Goal: Find specific page/section

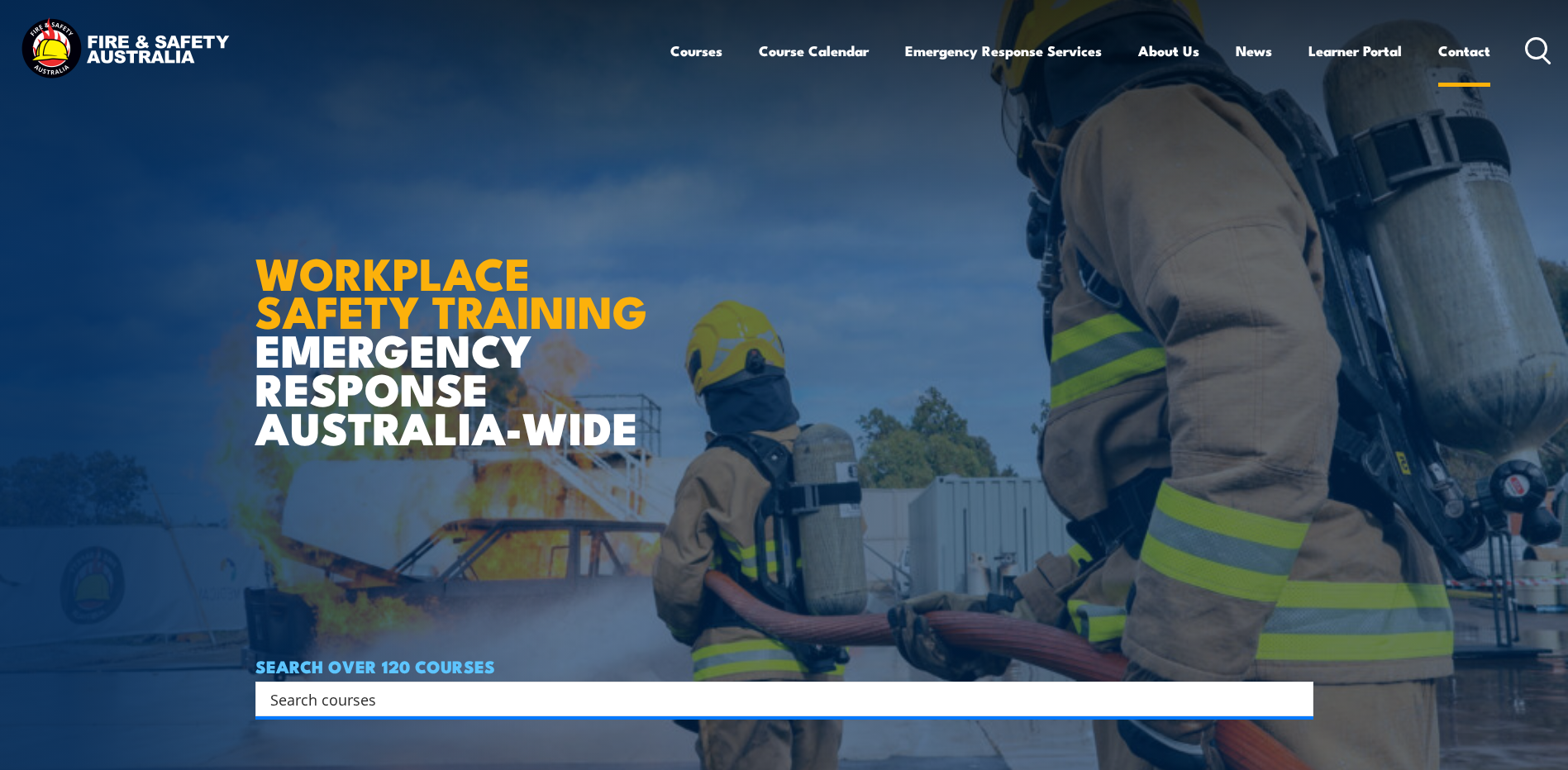
click at [1465, 48] on link "Contact" at bounding box center [1464, 51] width 52 height 44
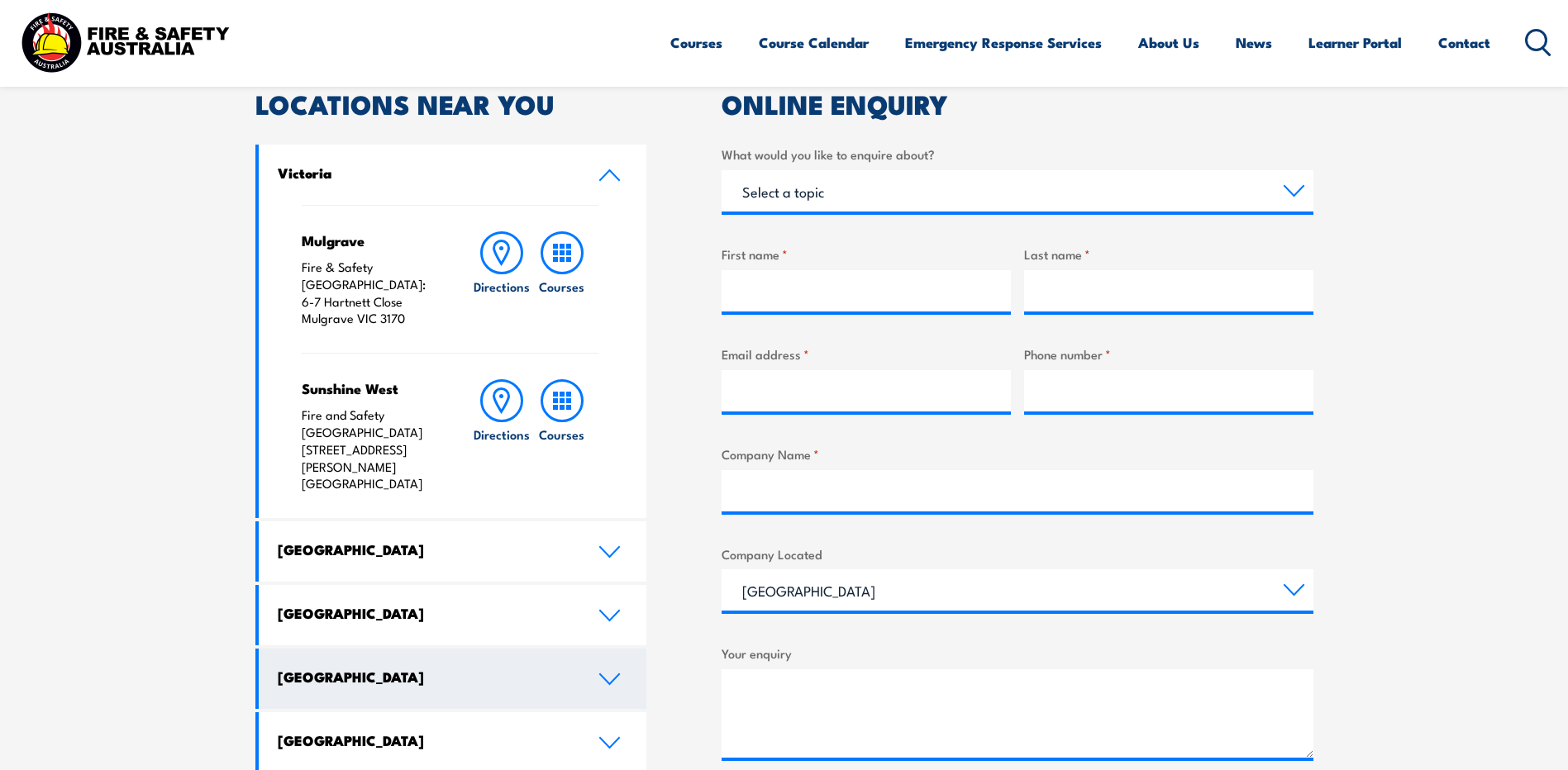
scroll to position [579, 0]
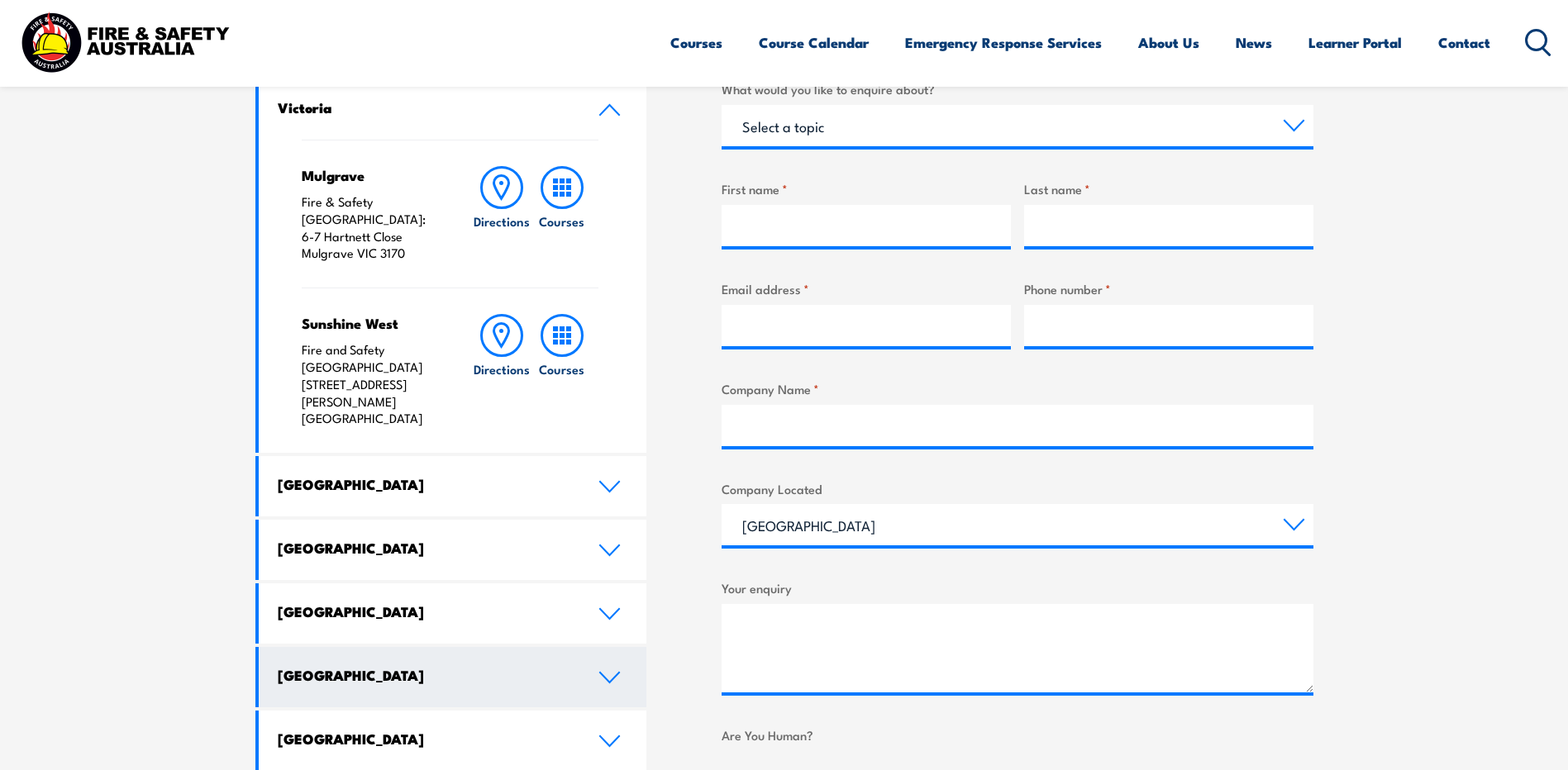
click at [611, 607] on icon at bounding box center [609, 613] width 22 height 13
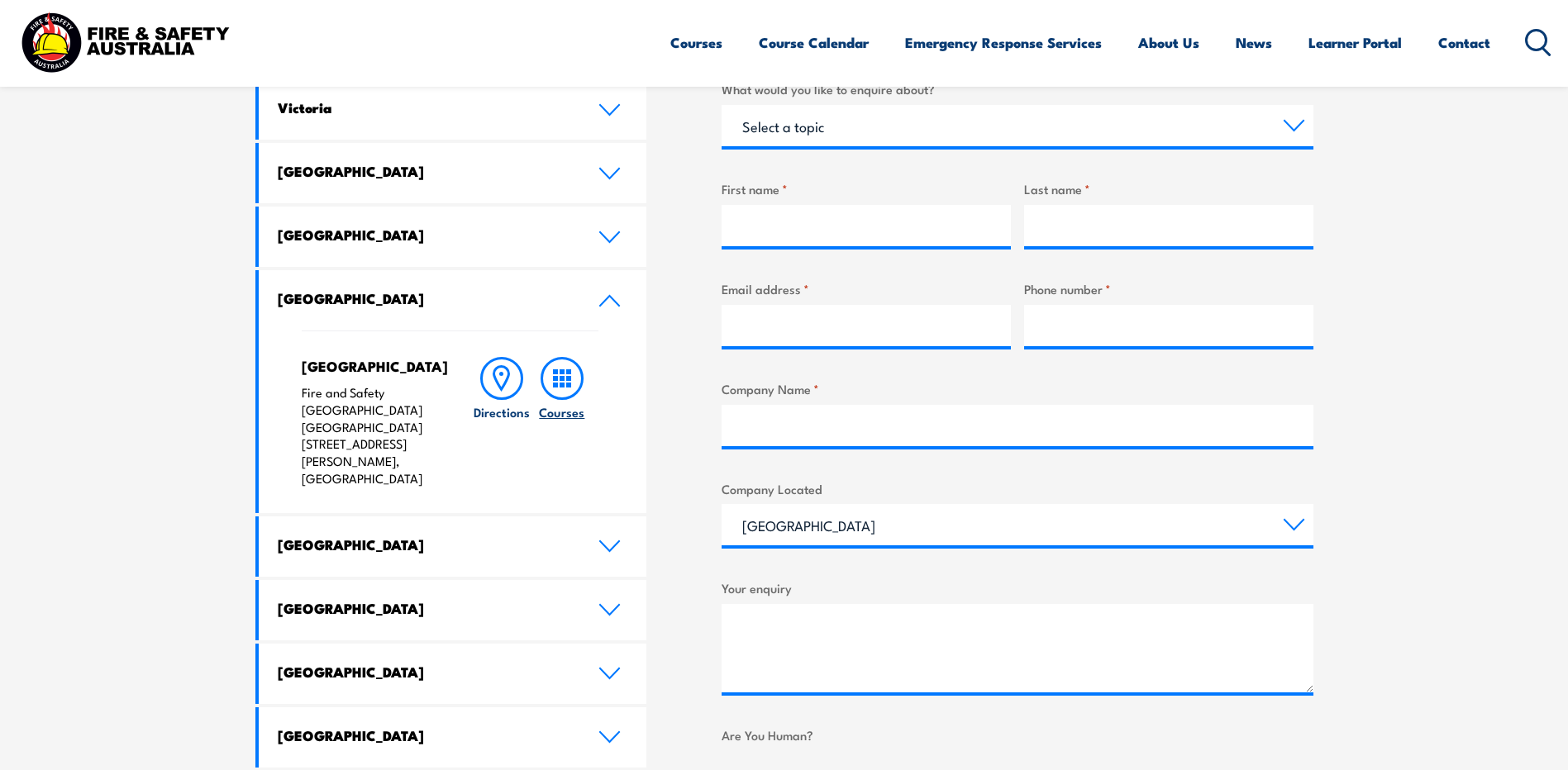
click at [566, 379] on rect at bounding box center [568, 378] width 5 height 5
